Goal: Check status: Check status

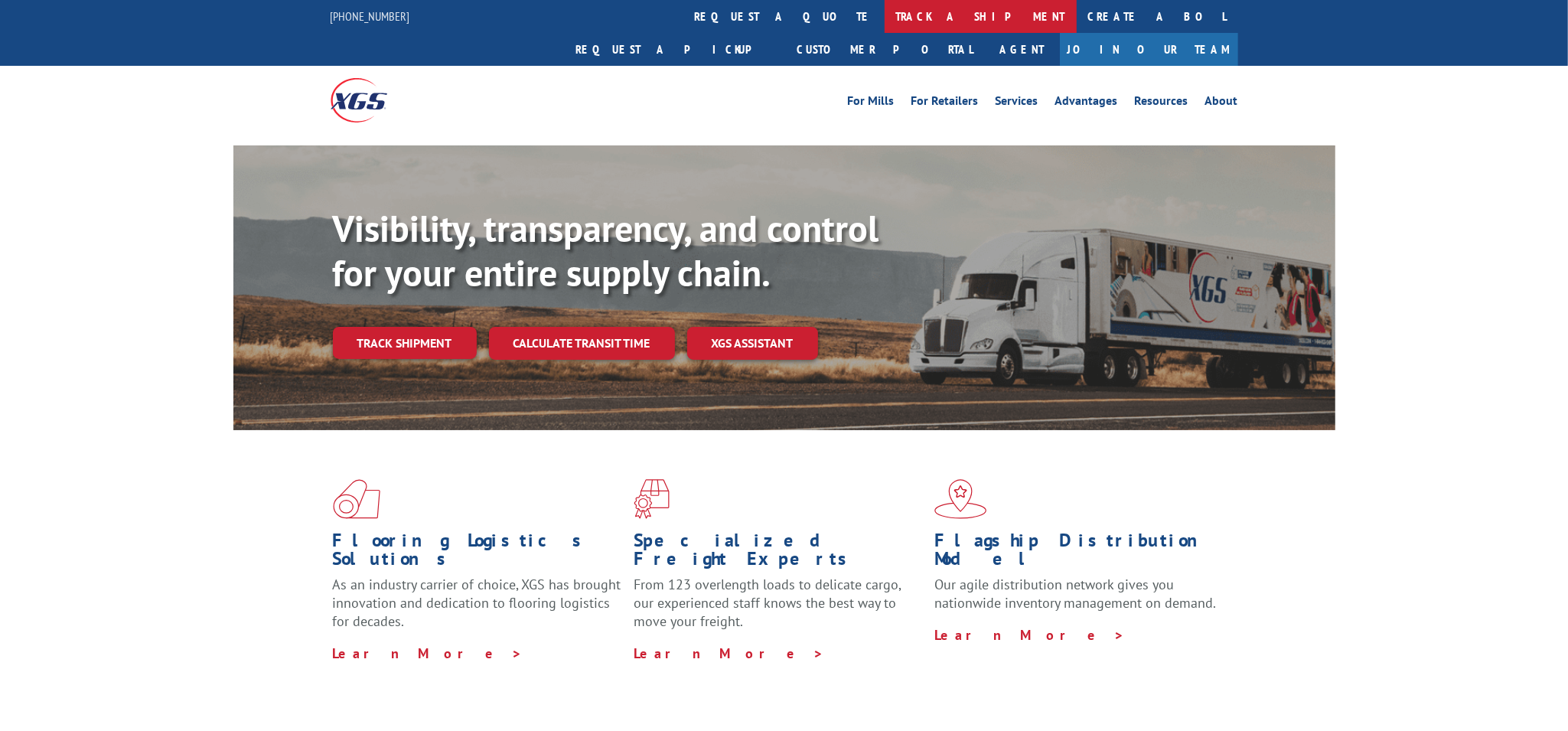
click at [885, 25] on link "track a shipment" at bounding box center [981, 16] width 192 height 33
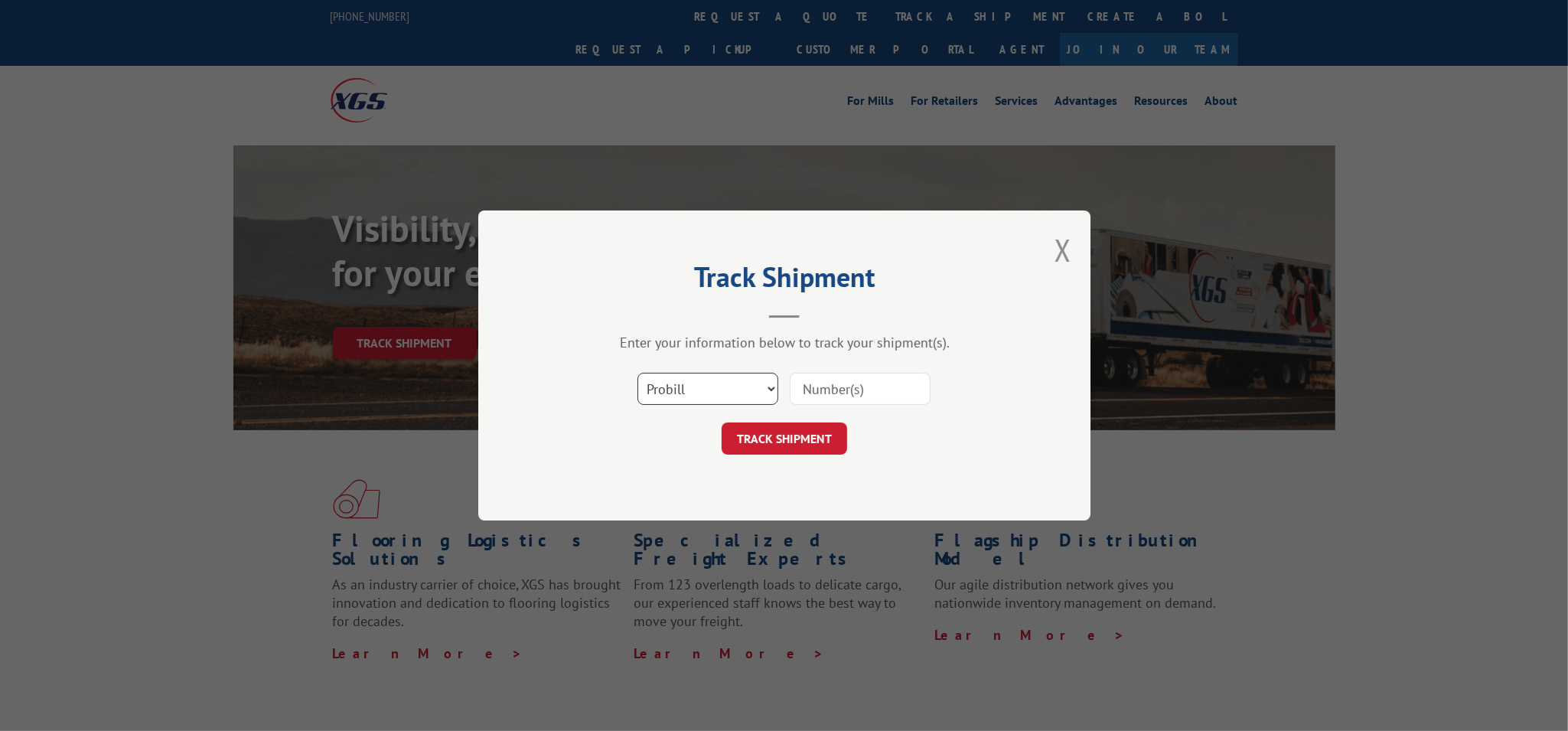
click at [728, 385] on select "Select category... Probill BOL PO" at bounding box center [707, 389] width 141 height 33
select select "bol"
click at [637, 373] on select "Select category... Probill BOL PO" at bounding box center [707, 389] width 141 height 33
click at [847, 387] on input at bounding box center [860, 389] width 141 height 33
type input "081825"
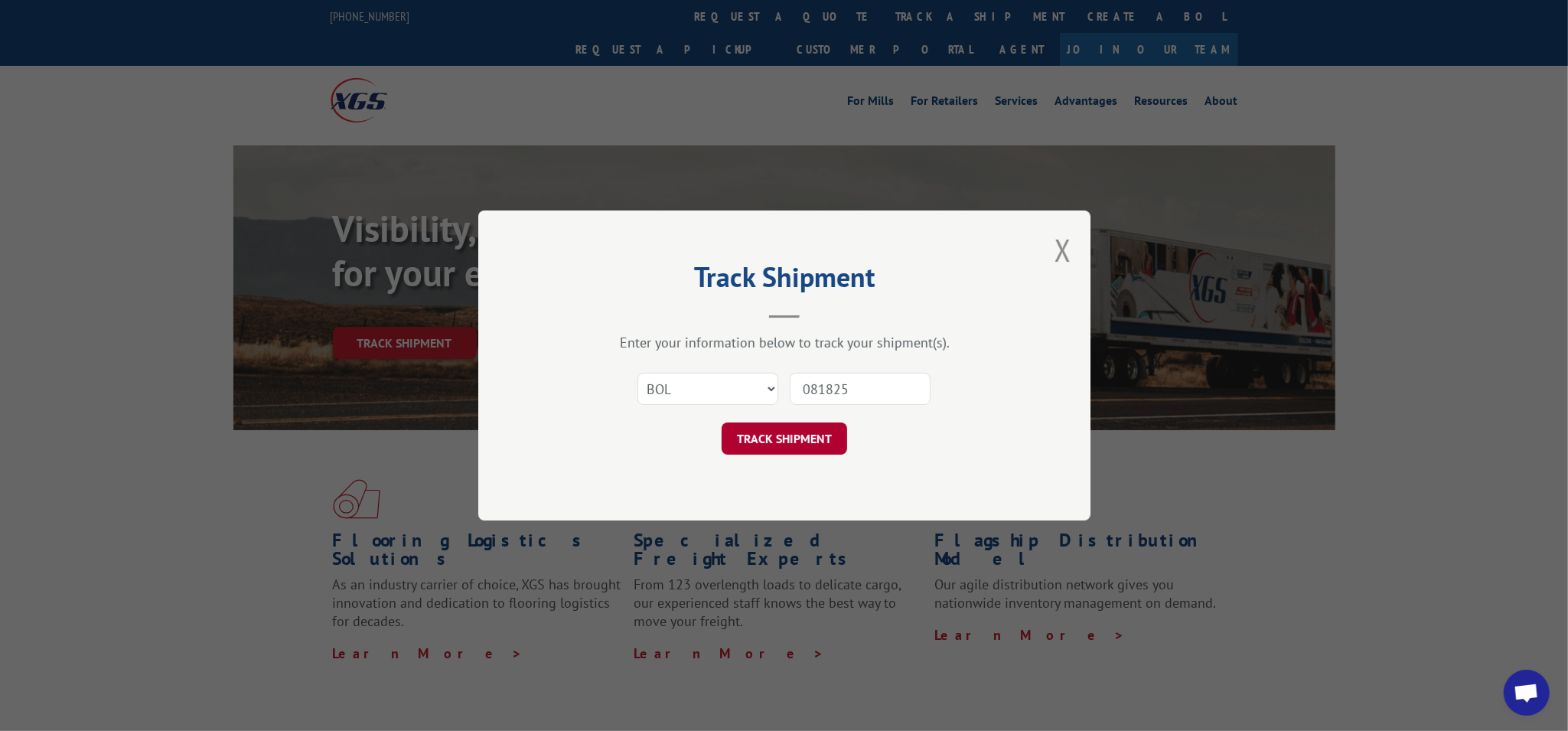
click at [812, 436] on button "TRACK SHIPMENT" at bounding box center [784, 439] width 126 height 33
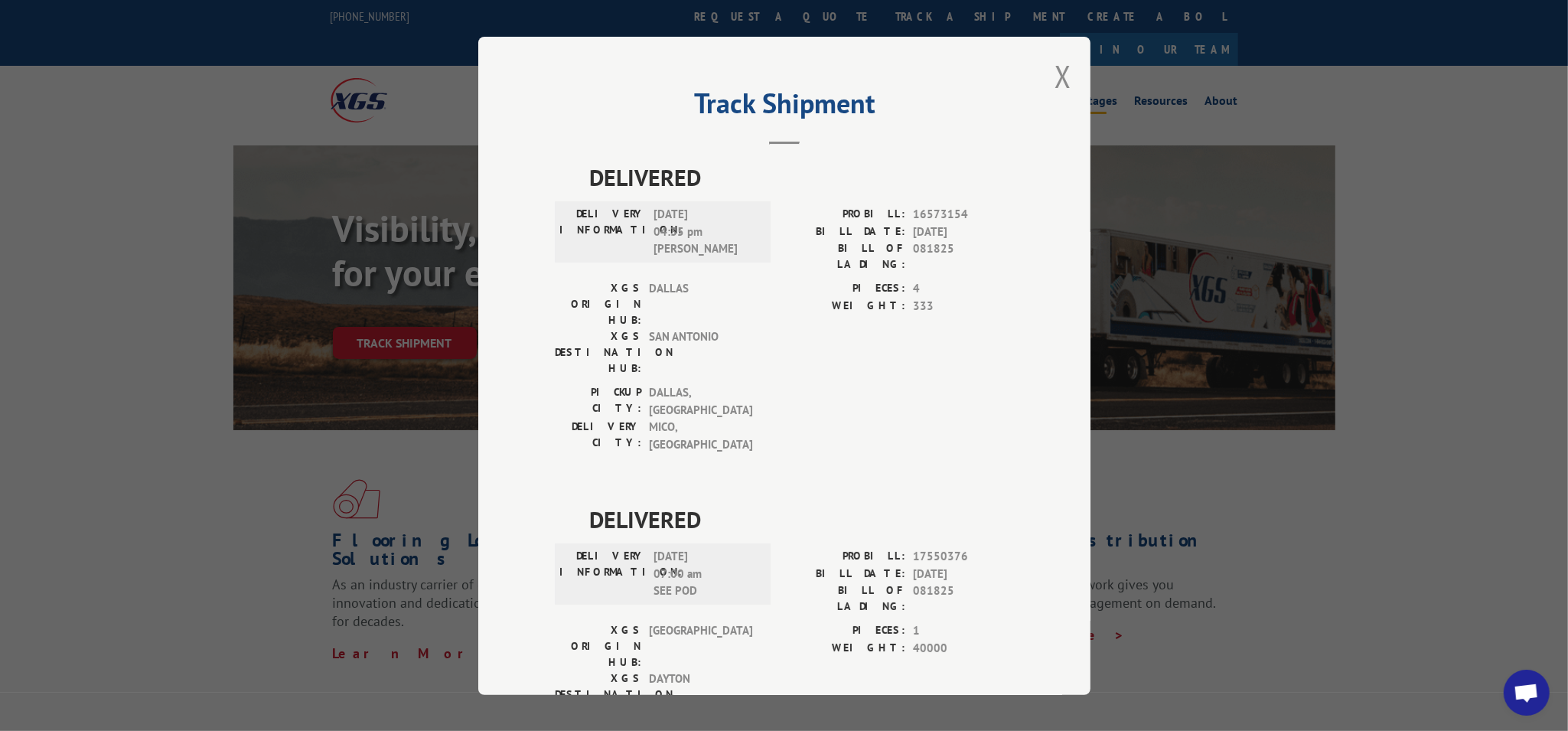
click at [1055, 75] on button "Close modal" at bounding box center [1063, 76] width 17 height 41
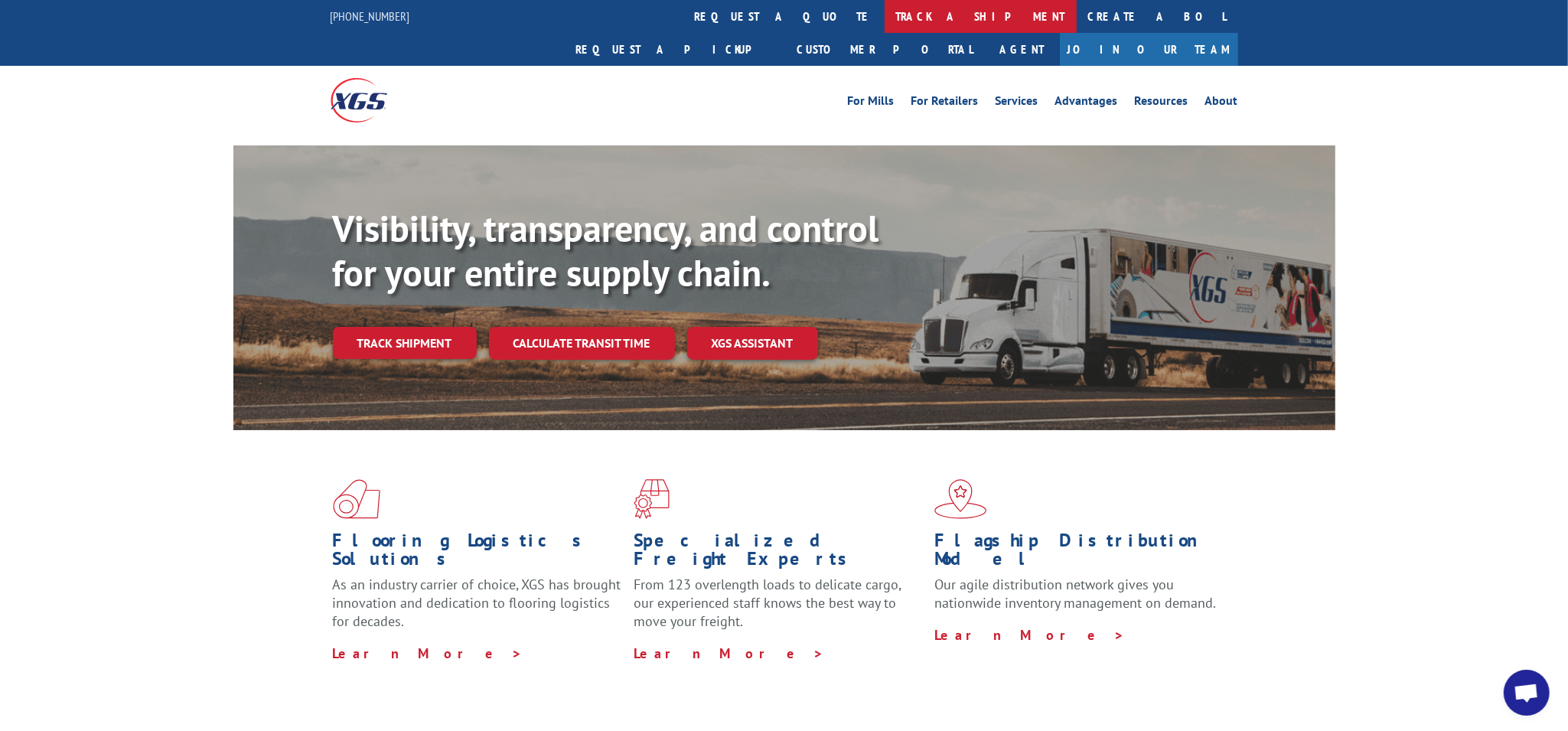
click at [885, 23] on link "track a shipment" at bounding box center [981, 16] width 192 height 33
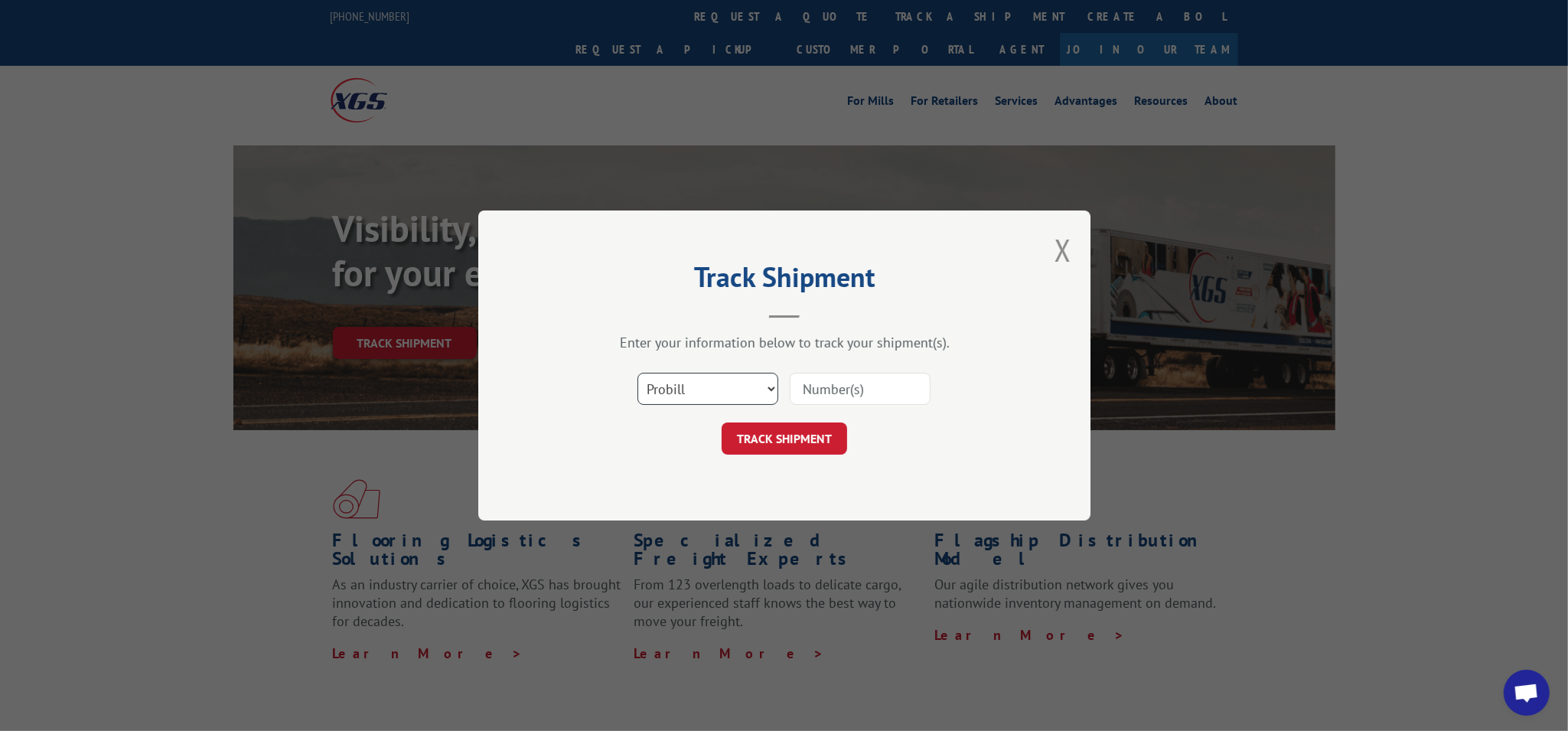
click at [707, 389] on select "Select category... Probill BOL PO" at bounding box center [707, 389] width 141 height 33
select select "bol"
click at [637, 373] on select "Select category... Probill BOL PO" at bounding box center [707, 389] width 141 height 33
click at [812, 402] on input at bounding box center [860, 389] width 141 height 33
type input "081525"
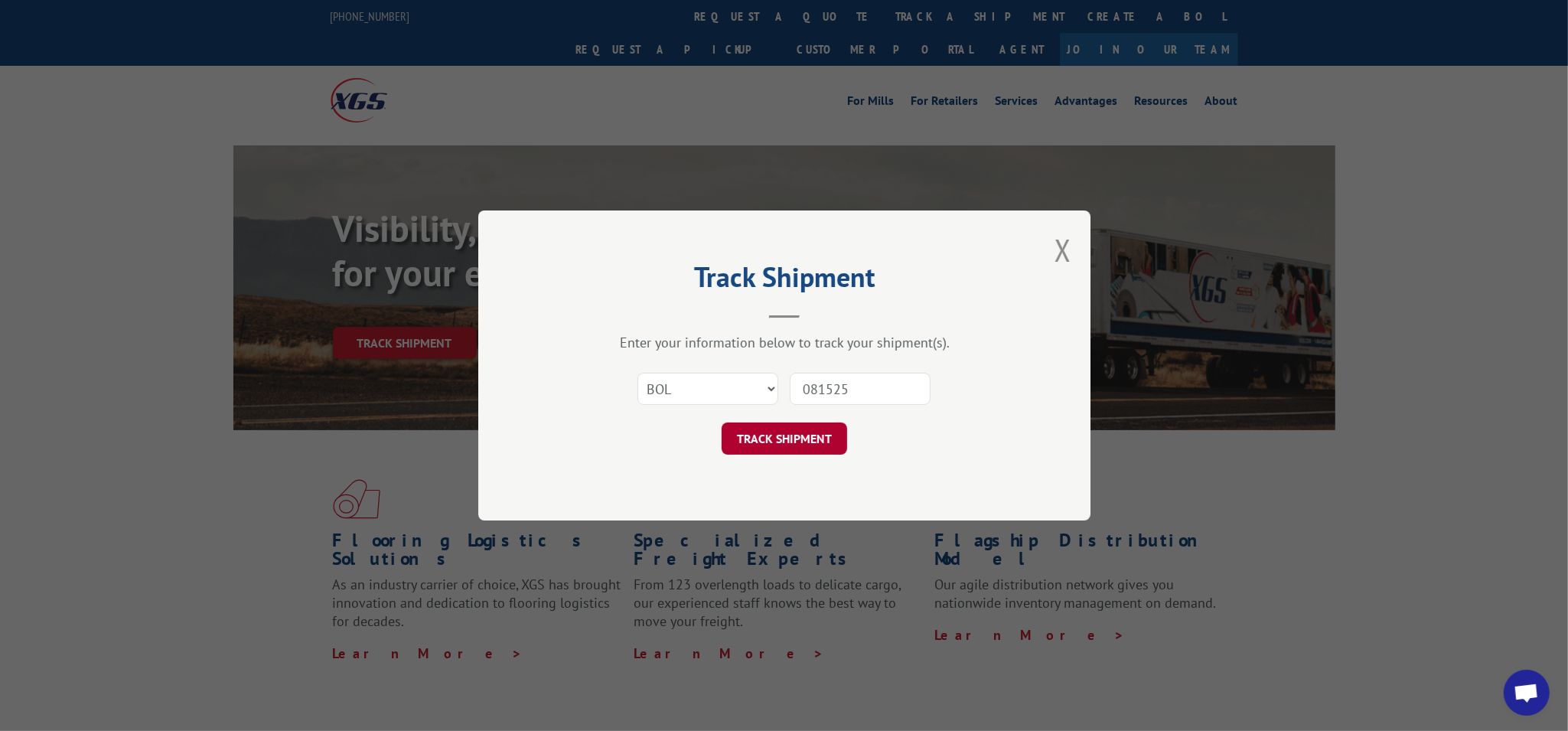
click at [814, 449] on button "TRACK SHIPMENT" at bounding box center [784, 439] width 126 height 33
